Goal: Task Accomplishment & Management: Complete application form

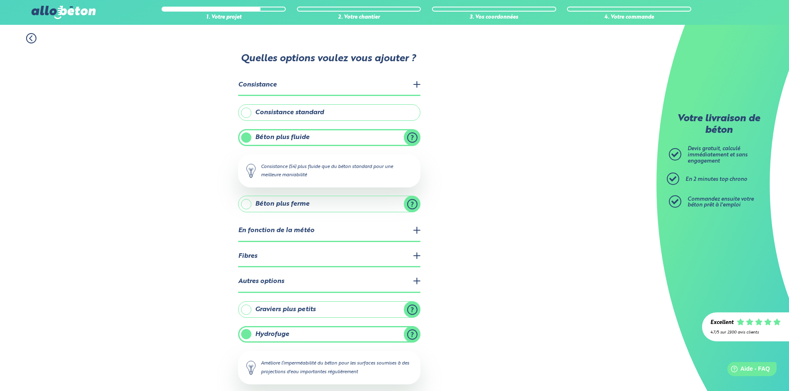
click at [301, 116] on label "Consistance standard" at bounding box center [329, 112] width 182 height 17
click at [0, 0] on input "Consistance standard" at bounding box center [0, 0] width 0 height 0
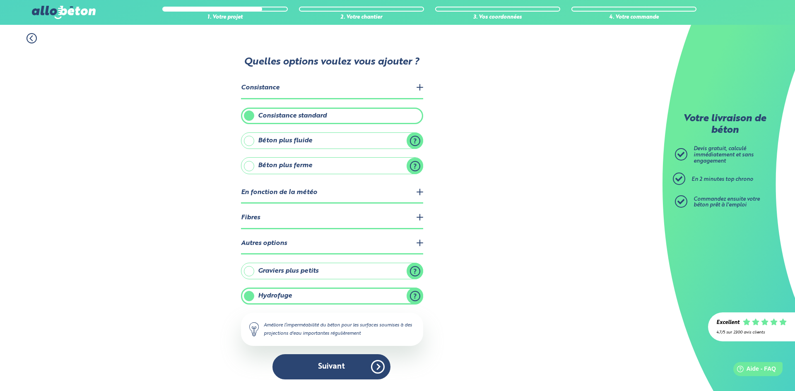
click at [454, 139] on div "1. Votre projet 2. Votre chantier 3. Vos coordonnées 4. Votre commande Quelles …" at bounding box center [331, 208] width 663 height 366
click at [280, 91] on legend "Consistance" at bounding box center [332, 88] width 182 height 21
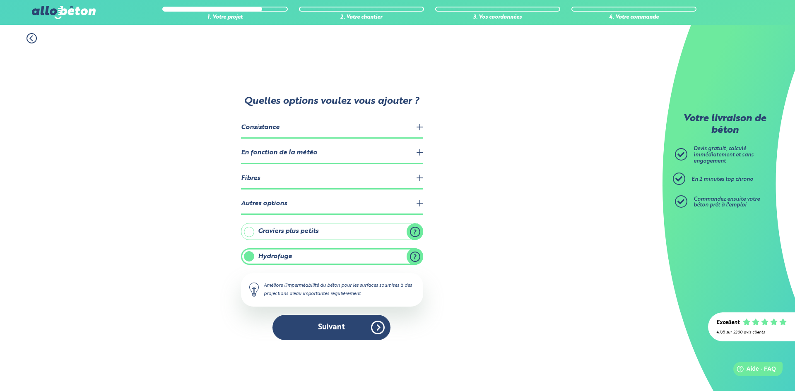
click at [420, 129] on legend "Consistance" at bounding box center [332, 128] width 182 height 21
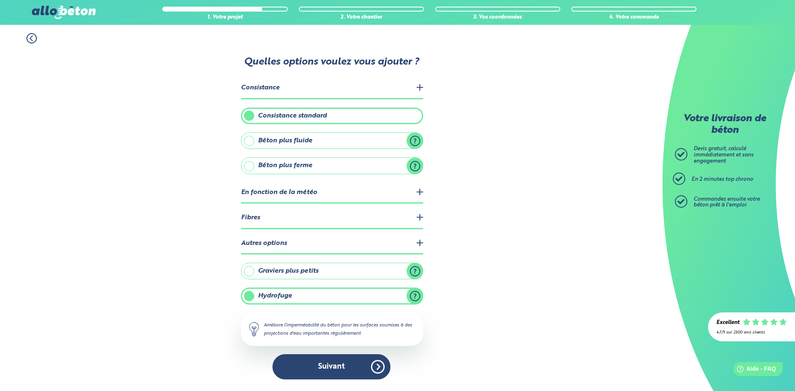
click at [379, 169] on label "Béton plus ferme" at bounding box center [332, 165] width 182 height 17
click at [0, 0] on input "Béton plus ferme" at bounding box center [0, 0] width 0 height 0
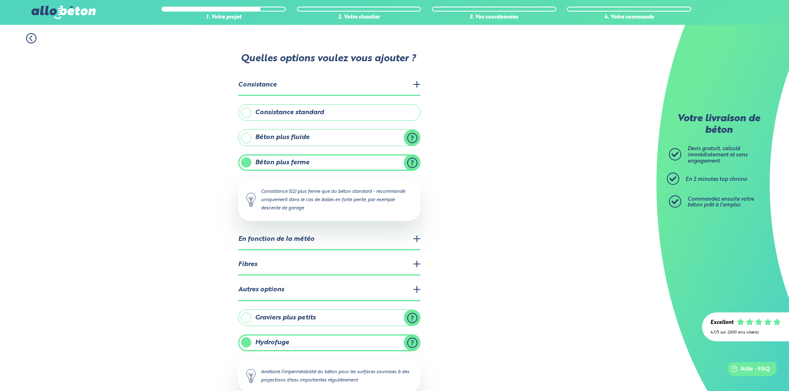
click at [456, 169] on div "1. Votre projet 2. Votre chantier 3. Vos coordonnées 4. Votre commande Quelles …" at bounding box center [328, 230] width 656 height 410
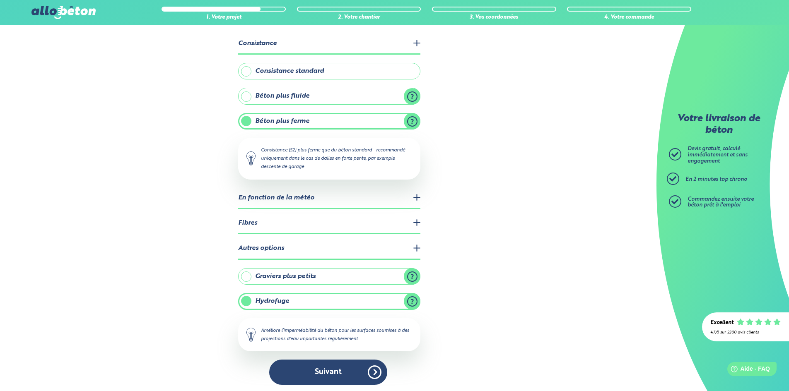
scroll to position [43, 0]
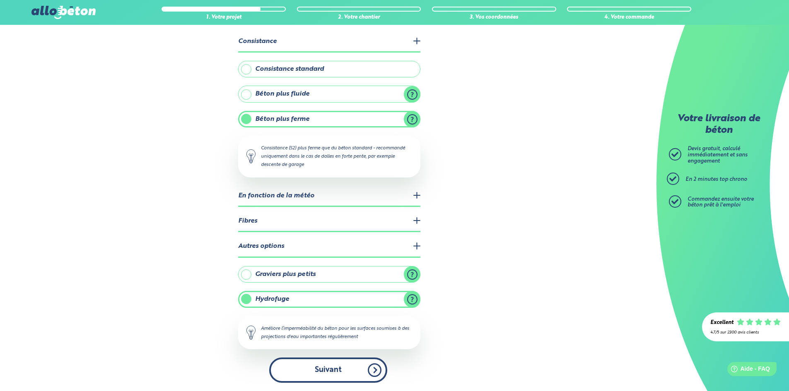
click at [345, 371] on button "Suivant" at bounding box center [328, 370] width 118 height 25
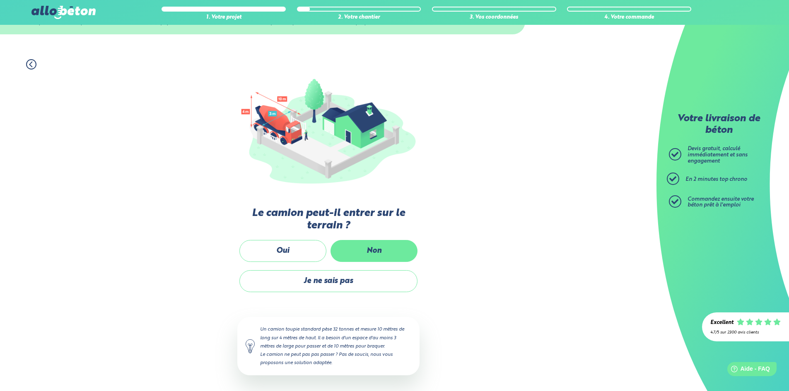
click at [362, 246] on label "Non" at bounding box center [373, 251] width 87 height 22
click at [0, 0] on input "Non" at bounding box center [0, 0] width 0 height 0
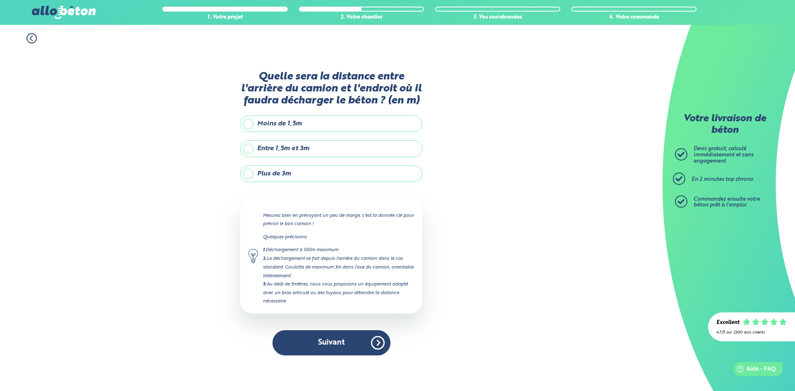
click at [323, 178] on label "Plus de 3m" at bounding box center [331, 174] width 182 height 17
click at [0, 0] on input "Plus de 3m" at bounding box center [0, 0] width 0 height 0
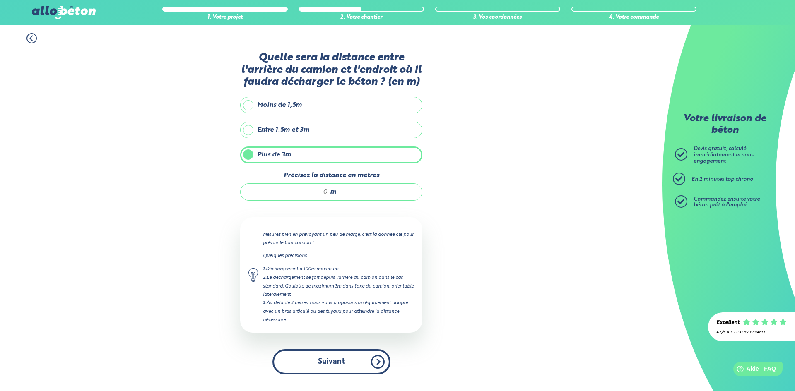
click at [350, 363] on button "Suivant" at bounding box center [331, 362] width 118 height 25
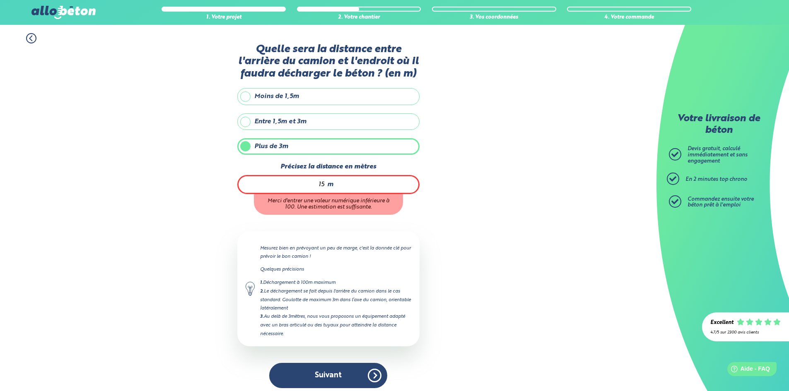
type input "15"
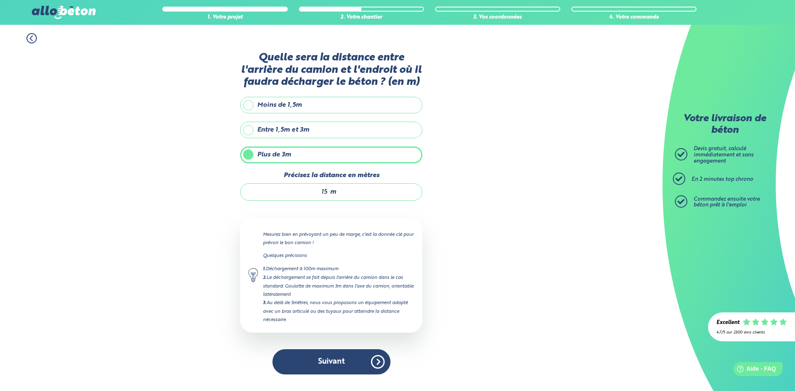
click at [434, 207] on div "1. Votre projet 2. Votre chantier 3. Vos coordonnées 4. Votre commande Quelle s…" at bounding box center [331, 208] width 663 height 366
click at [335, 360] on button "Suivant" at bounding box center [331, 362] width 118 height 25
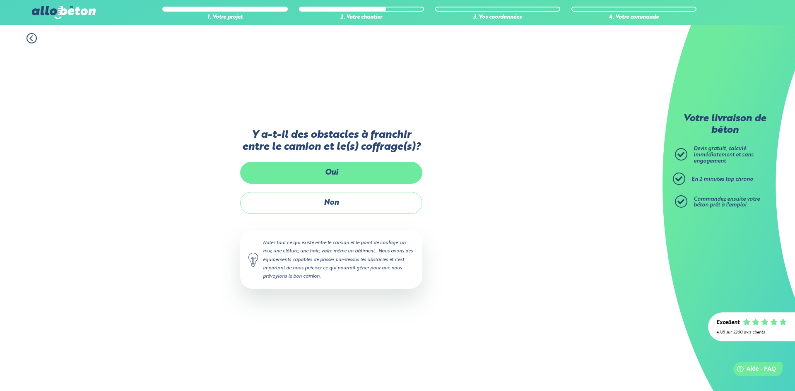
click at [338, 171] on label "Oui" at bounding box center [331, 173] width 182 height 22
click at [0, 0] on input "Oui" at bounding box center [0, 0] width 0 height 0
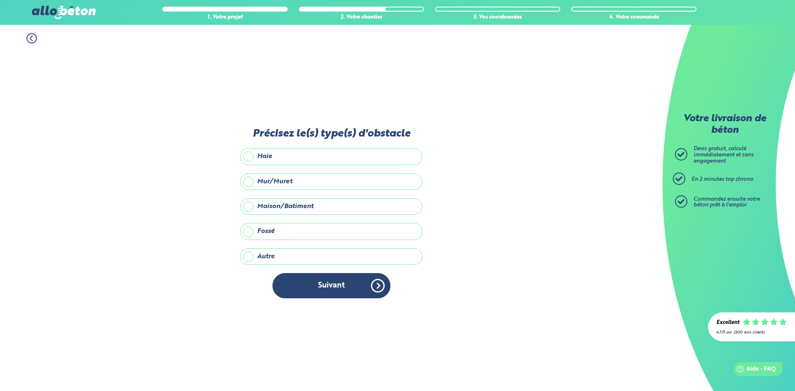
click at [389, 205] on label "Maison/Batiment" at bounding box center [331, 206] width 182 height 17
click at [0, 0] on input "Maison/Batiment" at bounding box center [0, 0] width 0 height 0
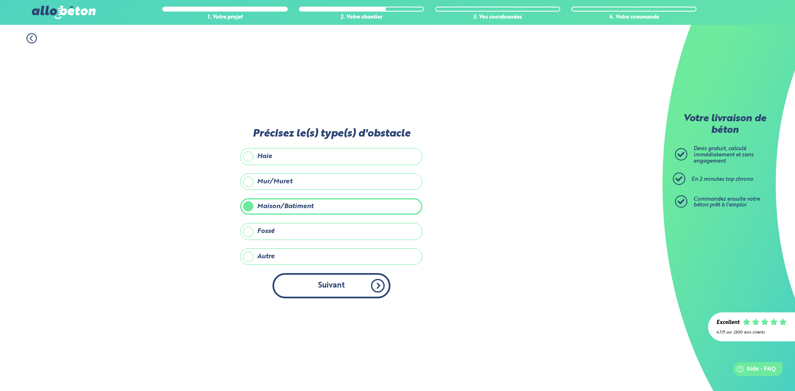
click at [354, 286] on button "Suivant" at bounding box center [331, 285] width 118 height 25
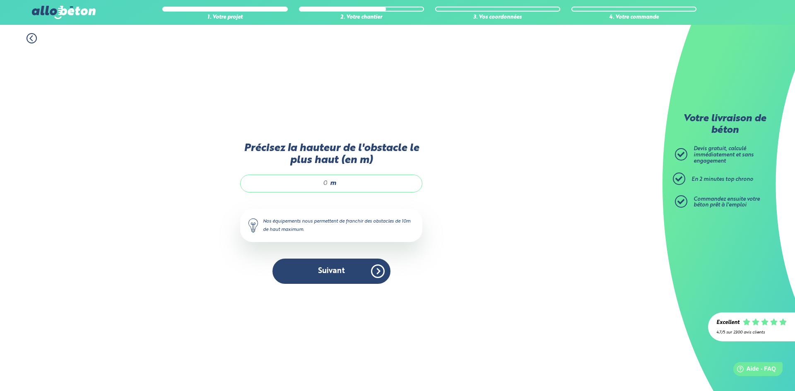
click at [319, 181] on input "Précisez la hauteur de l'obstacle le plus haut (en m)" at bounding box center [288, 183] width 79 height 8
type input "8"
click at [320, 274] on button "Suivant" at bounding box center [331, 271] width 118 height 25
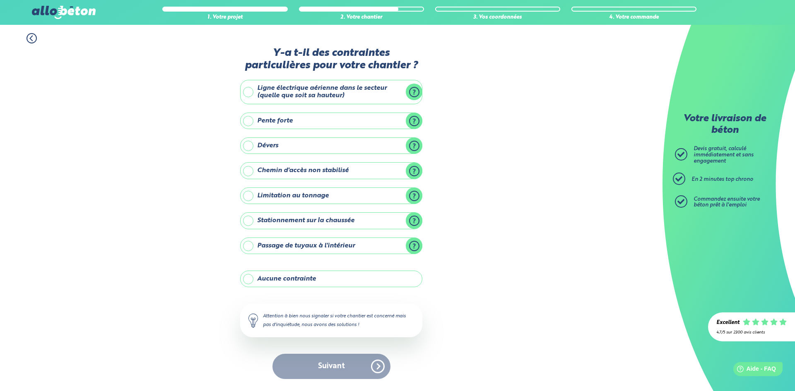
click at [343, 281] on label "Aucune contrainte" at bounding box center [331, 279] width 182 height 17
click at [0, 0] on input "Aucune contrainte" at bounding box center [0, 0] width 0 height 0
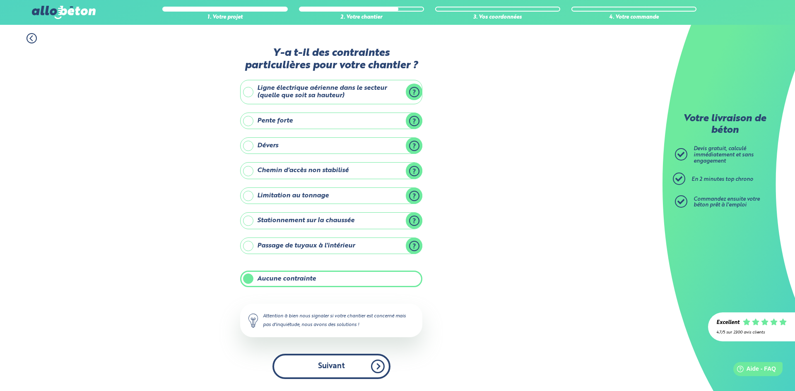
click at [345, 357] on button "Suivant" at bounding box center [331, 366] width 118 height 25
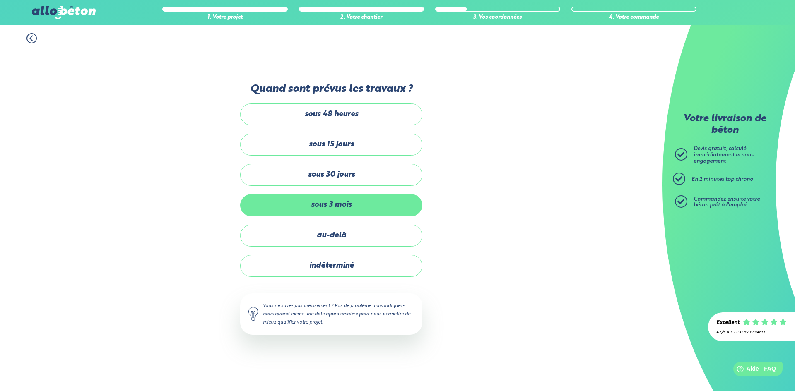
click at [354, 210] on label "sous 3 mois" at bounding box center [331, 205] width 182 height 22
click at [0, 0] on input "sous 3 mois" at bounding box center [0, 0] width 0 height 0
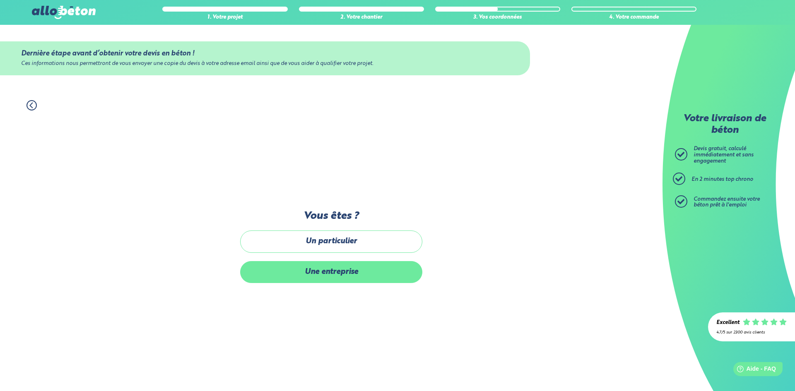
click at [357, 270] on label "Une entreprise" at bounding box center [331, 272] width 182 height 22
click at [0, 0] on input "Une entreprise" at bounding box center [0, 0] width 0 height 0
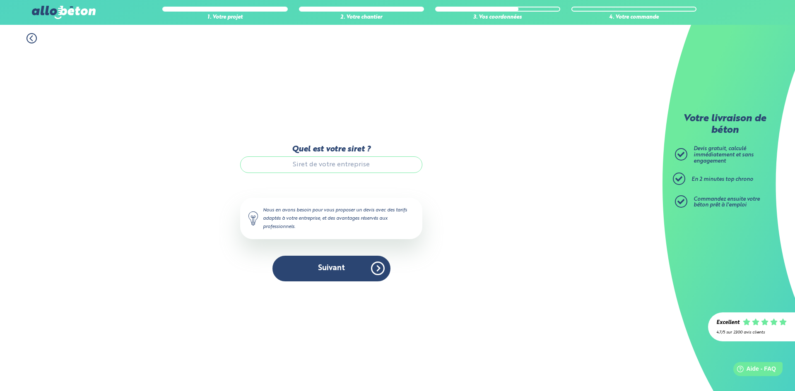
click at [349, 167] on input "Quel est votre siret ?" at bounding box center [331, 165] width 182 height 17
paste input "83861759500031"
type input "83861759500031"
click at [340, 263] on button "Suivant" at bounding box center [331, 268] width 118 height 25
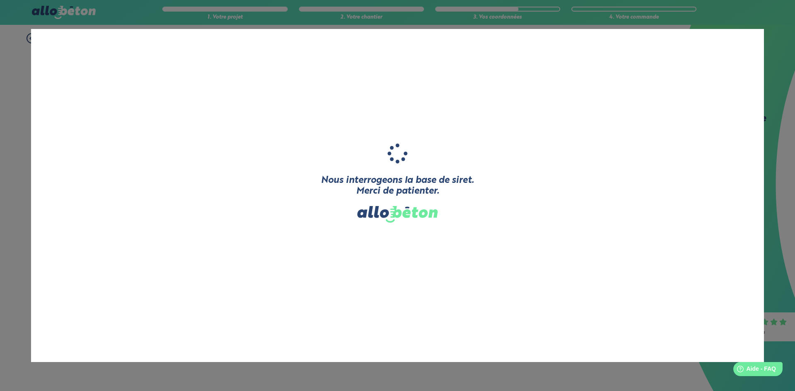
type input "NEOHOME"
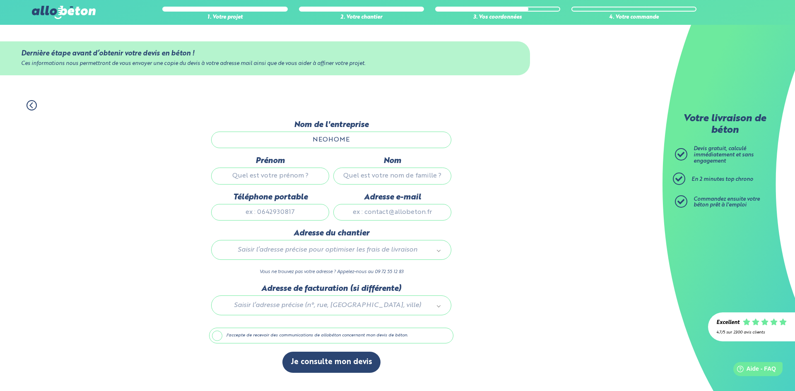
click at [298, 177] on input "Prénom" at bounding box center [270, 176] width 118 height 17
click at [374, 212] on input "Adresse e-mail" at bounding box center [392, 212] width 118 height 17
type input "[EMAIL_ADDRESS][DOMAIN_NAME]"
type input "[STREET_ADDRESS][PERSON_NAME]"
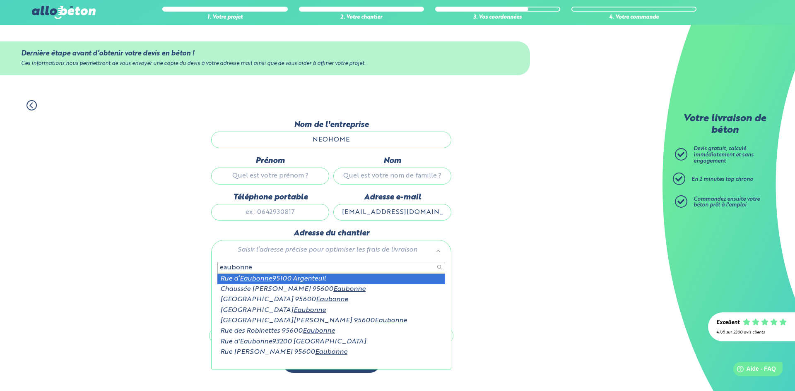
type input "eaubonne"
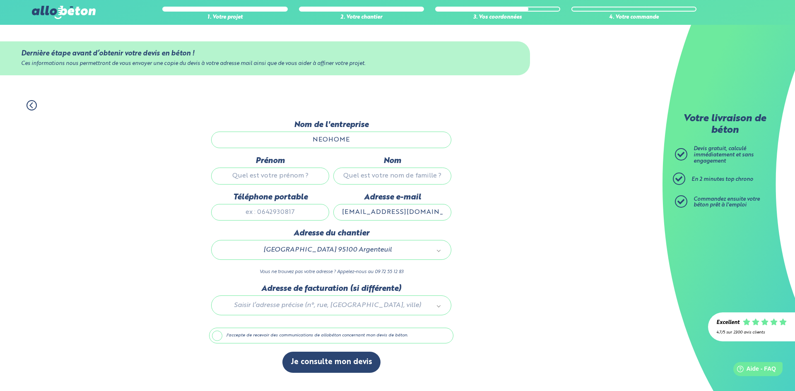
click at [395, 305] on div at bounding box center [331, 304] width 244 height 39
click at [357, 365] on button "Je consulte mon devis" at bounding box center [331, 362] width 98 height 21
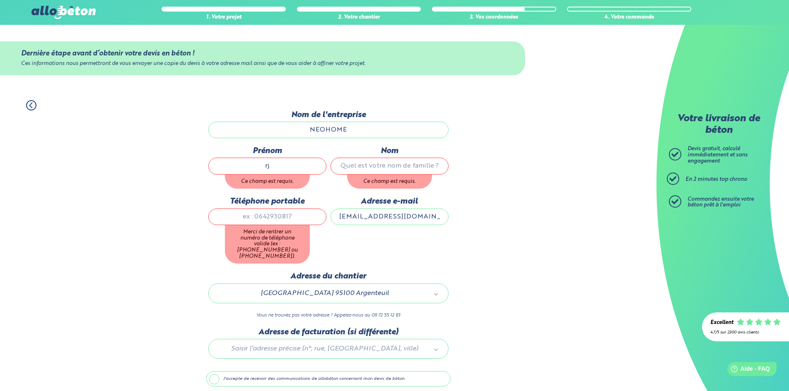
type input "r"
type input "moudhaffer"
click at [362, 165] on input "Nom" at bounding box center [389, 166] width 118 height 17
type input "werghi"
click at [285, 218] on div "Téléphone portable Merci de rentrer un numéro de téléphone valide (ex : [PHONE_…" at bounding box center [267, 234] width 122 height 75
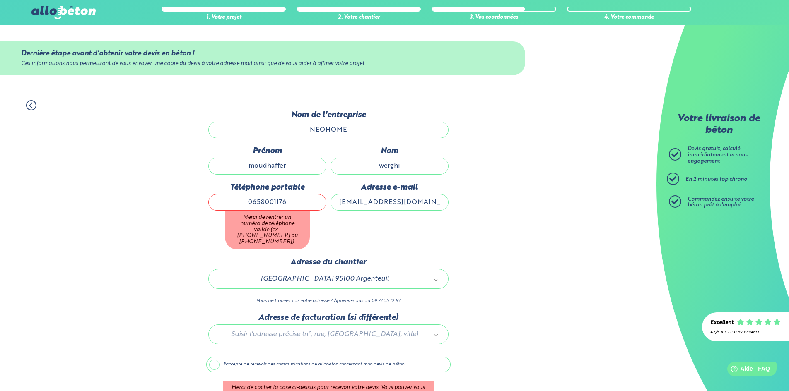
type input "0658001176"
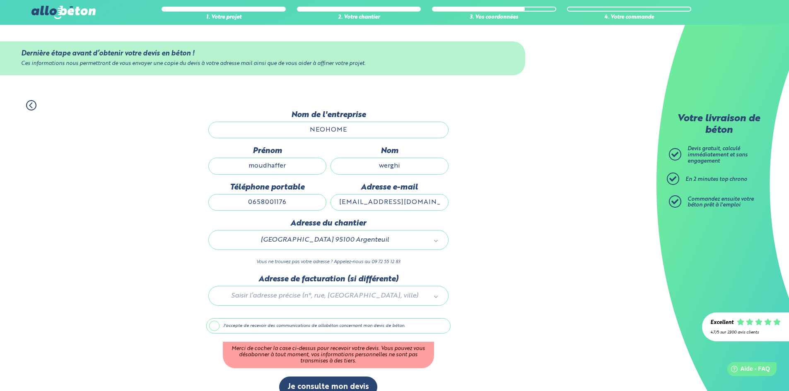
click at [510, 245] on div "1. Votre projet 2. Votre chantier 3. Vos coordonnées 4. Votre commande Dernière…" at bounding box center [328, 249] width 656 height 315
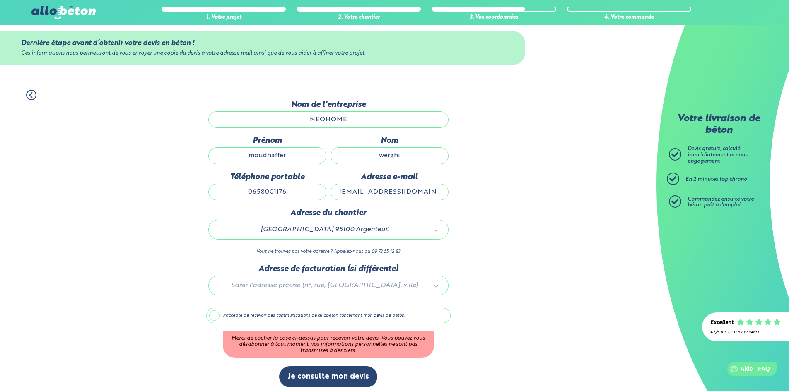
scroll to position [15, 0]
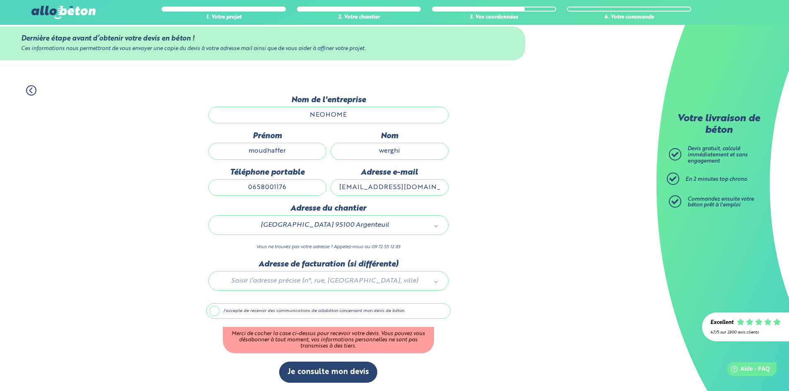
click at [363, 311] on label "J'accepte de recevoir des communications de allobéton concernant mon devis de b…" at bounding box center [328, 312] width 244 height 16
click at [0, 0] on input "J'accepte de recevoir des communications de allobéton concernant mon devis de b…" at bounding box center [0, 0] width 0 height 0
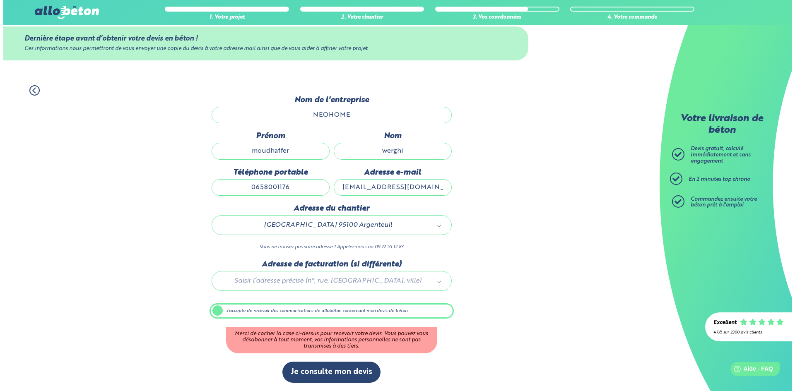
scroll to position [0, 0]
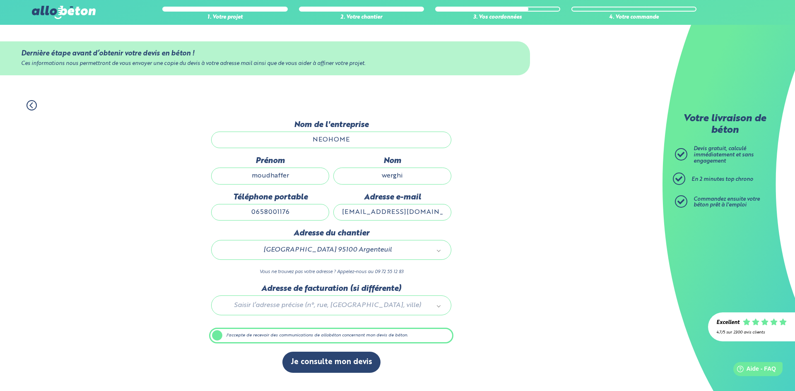
click at [367, 338] on label "J'accepte de recevoir des communications de allobéton concernant mon devis de b…" at bounding box center [331, 336] width 244 height 16
click at [0, 0] on input "J'accepte de recevoir des communications de allobéton concernant mon devis de b…" at bounding box center [0, 0] width 0 height 0
click at [374, 333] on label "J'accepte de recevoir des communications de allobéton concernant mon devis de b…" at bounding box center [331, 336] width 244 height 16
click at [0, 0] on input "J'accepte de recevoir des communications de allobéton concernant mon devis de b…" at bounding box center [0, 0] width 0 height 0
click at [220, 334] on label "J'accepte de recevoir des communications de allobéton concernant mon devis de b…" at bounding box center [331, 336] width 244 height 16
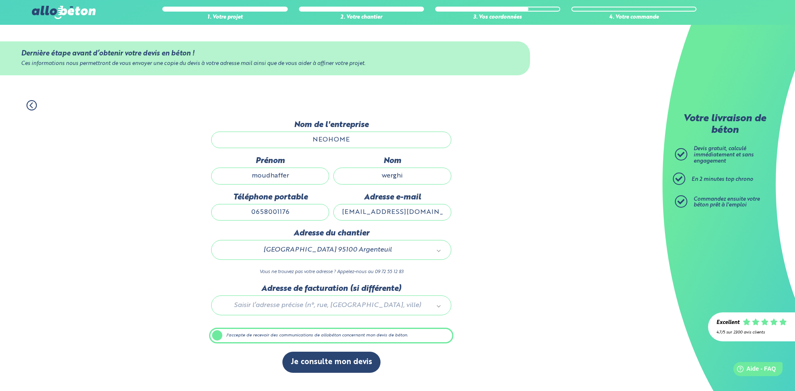
click at [0, 0] on input "J'accepte de recevoir des communications de allobéton concernant mon devis de b…" at bounding box center [0, 0] width 0 height 0
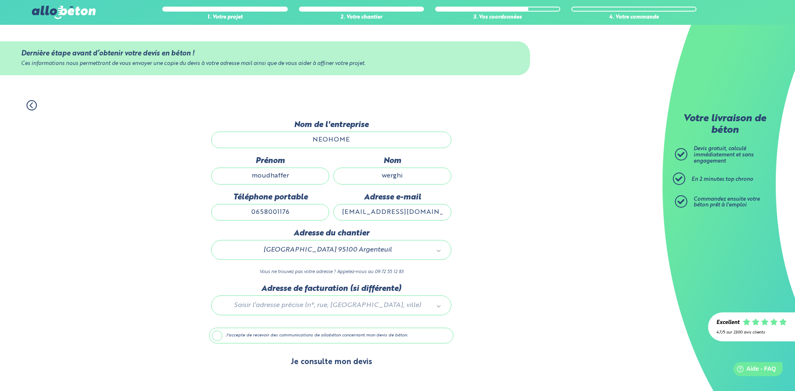
click at [348, 362] on button "Je consulte mon devis" at bounding box center [331, 362] width 98 height 21
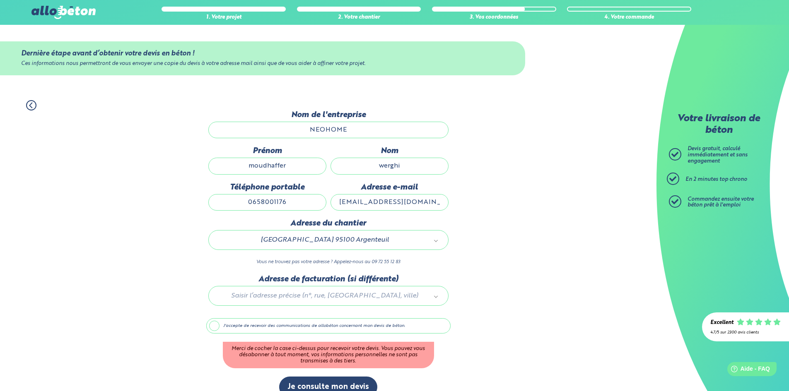
click at [345, 333] on label "J'accepte de recevoir des communications de allobéton concernant mon devis de b…" at bounding box center [328, 326] width 244 height 16
click at [0, 0] on input "J'accepte de recevoir des communications de allobéton concernant mon devis de b…" at bounding box center [0, 0] width 0 height 0
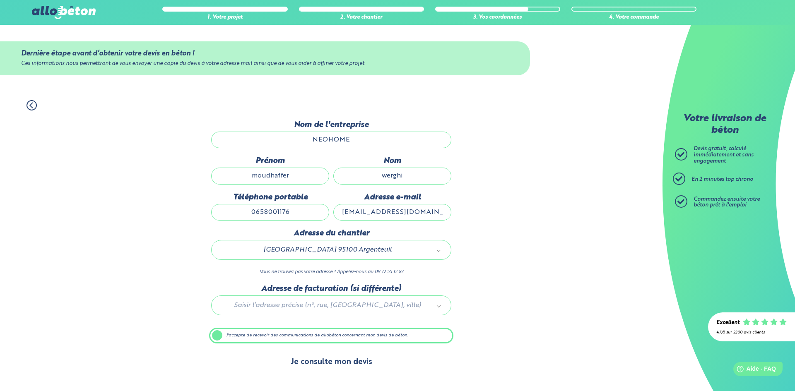
click at [340, 366] on button "Je consulte mon devis" at bounding box center [331, 362] width 98 height 21
